Goal: Task Accomplishment & Management: Use online tool/utility

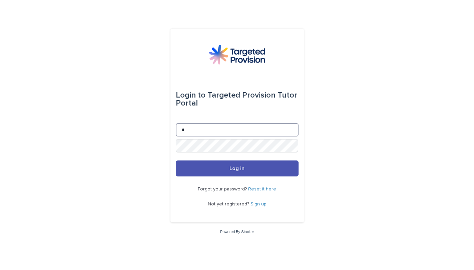
click at [200, 130] on input "*" at bounding box center [237, 129] width 123 height 13
type input "**********"
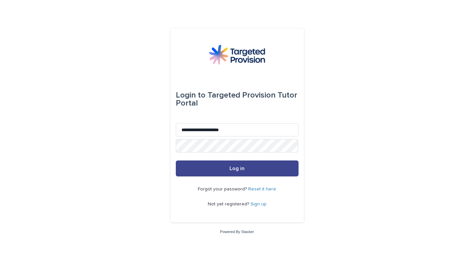
click at [235, 168] on span "Log in" at bounding box center [236, 168] width 15 height 5
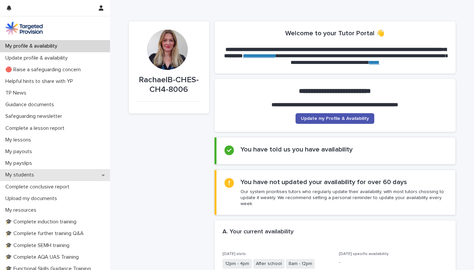
click at [91, 174] on div "My students" at bounding box center [55, 175] width 110 height 12
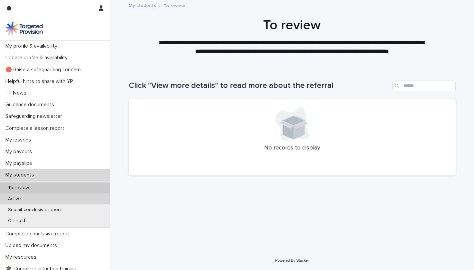
click at [30, 200] on div "Active" at bounding box center [55, 199] width 110 height 11
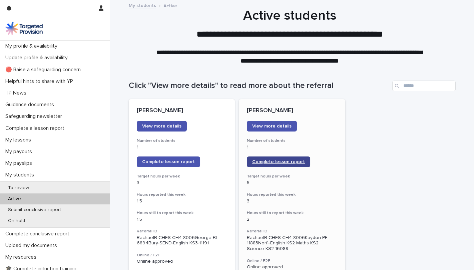
click at [283, 160] on span "Complete lesson report" at bounding box center [278, 162] width 53 height 5
